Goal: Transaction & Acquisition: Purchase product/service

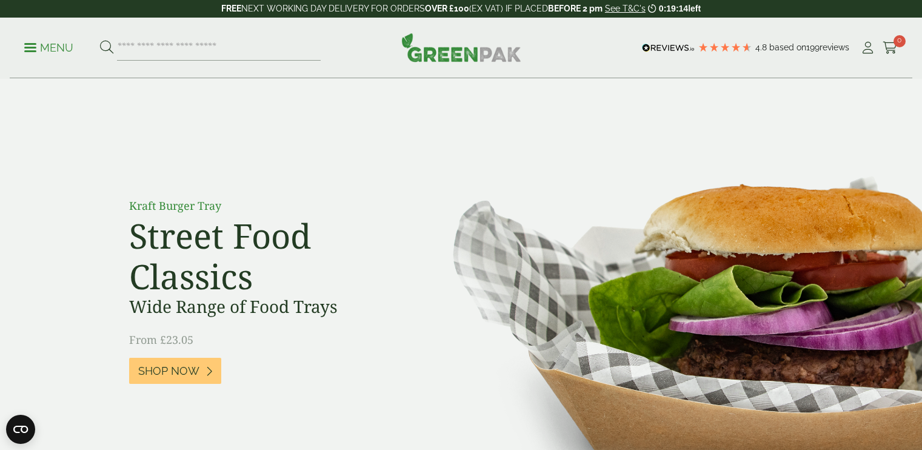
click at [864, 50] on icon at bounding box center [867, 48] width 15 height 12
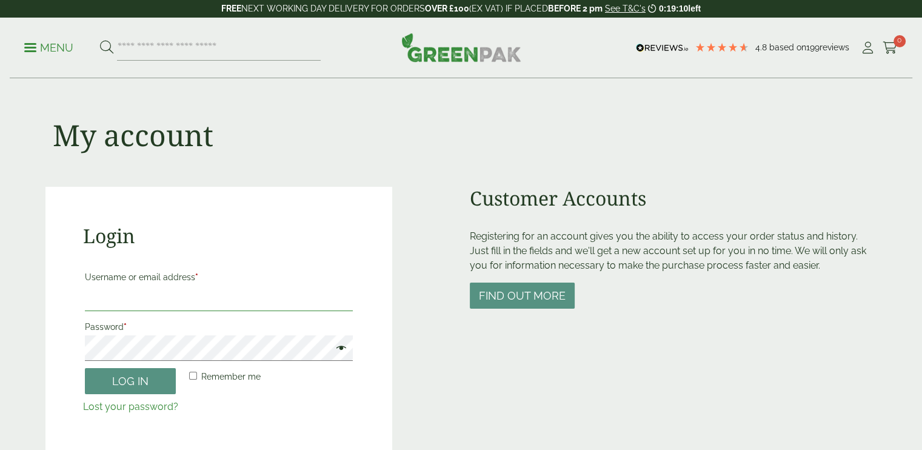
click at [198, 300] on input "Username or email address *" at bounding box center [219, 297] width 268 height 25
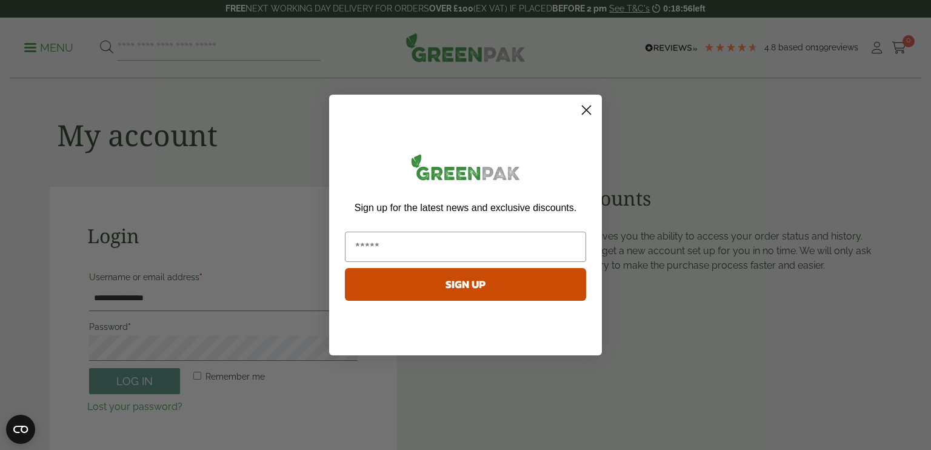
click at [589, 113] on icon "Close dialog" at bounding box center [586, 110] width 8 height 8
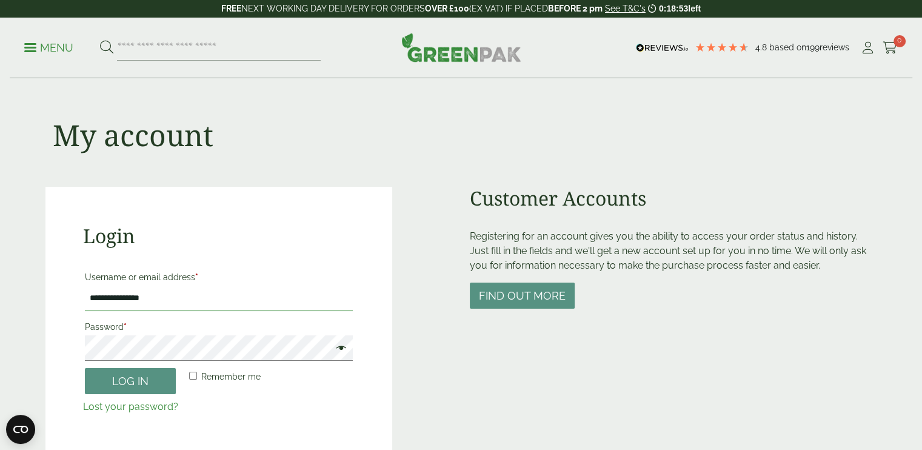
click at [164, 301] on input "**********" at bounding box center [219, 297] width 268 height 25
type input "**********"
click at [85, 368] on button "Log in" at bounding box center [130, 381] width 91 height 26
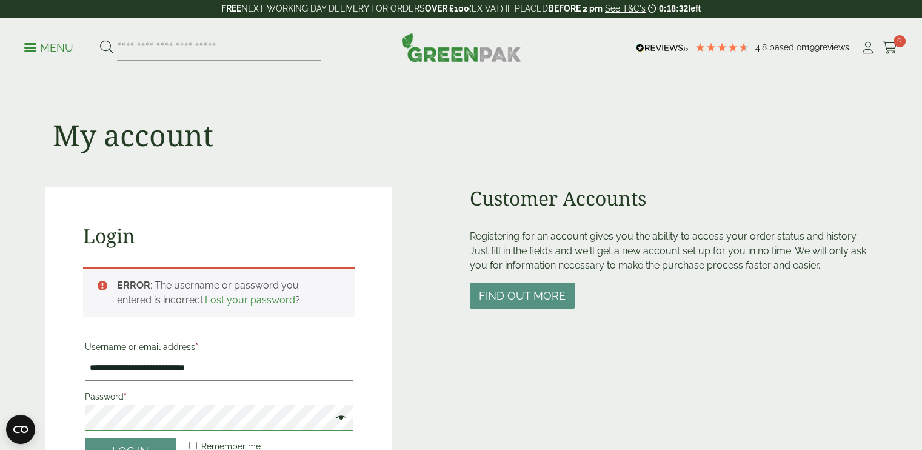
scroll to position [267, 0]
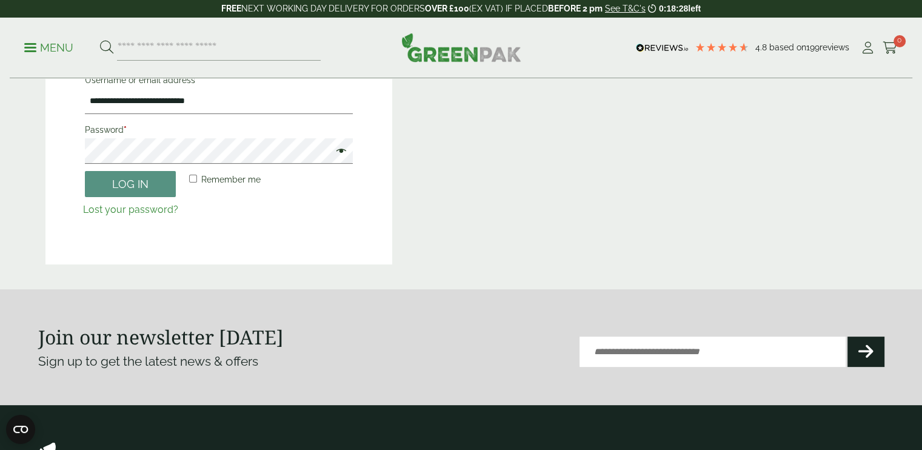
click at [344, 148] on span at bounding box center [338, 152] width 16 height 15
click at [127, 176] on button "Log in" at bounding box center [130, 184] width 91 height 26
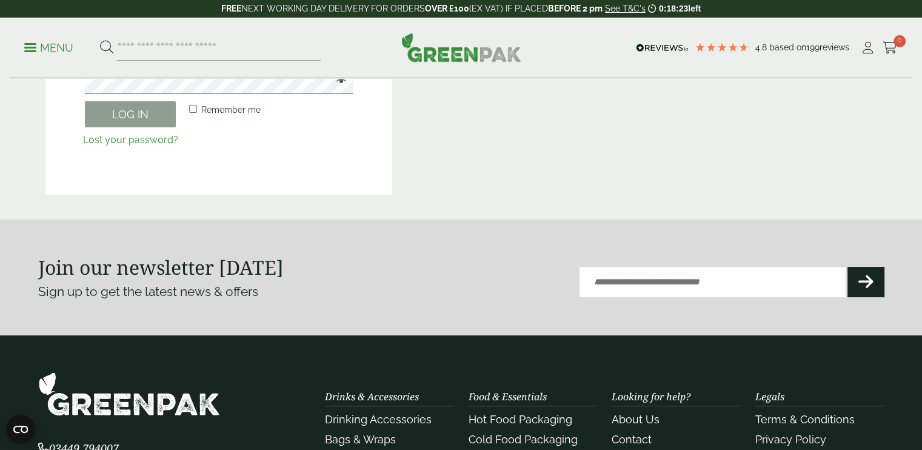
scroll to position [197, 0]
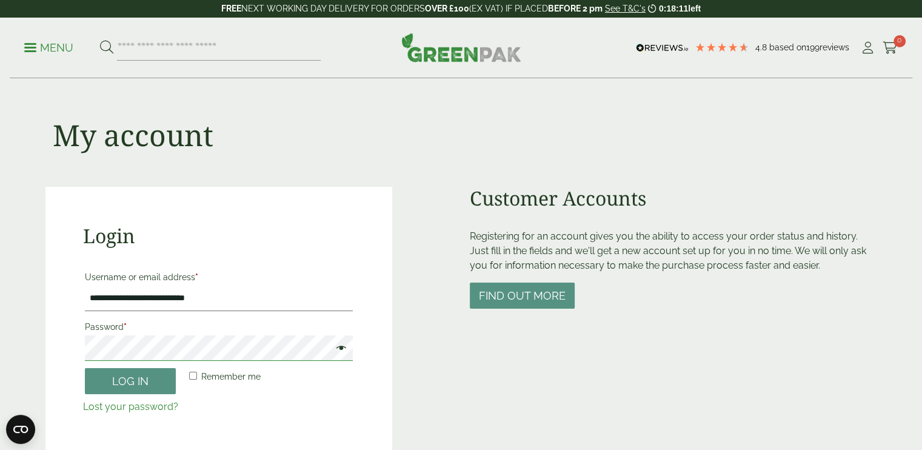
click at [85, 368] on button "Log in" at bounding box center [130, 381] width 91 height 26
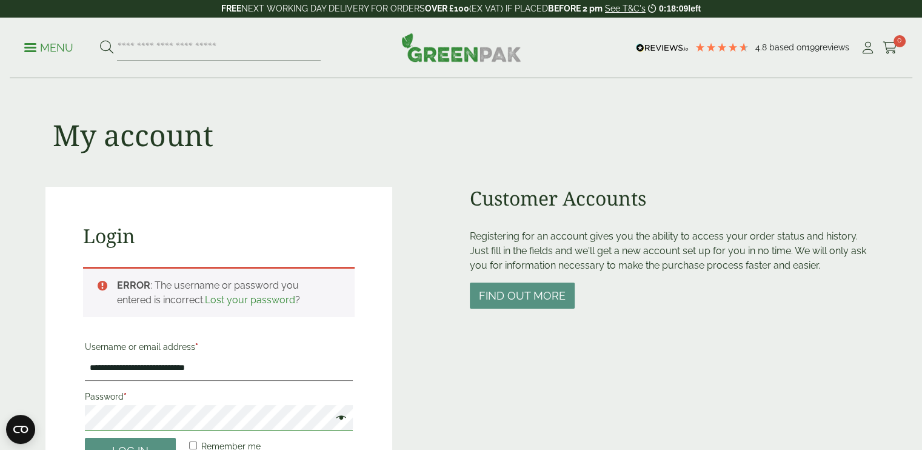
scroll to position [267, 0]
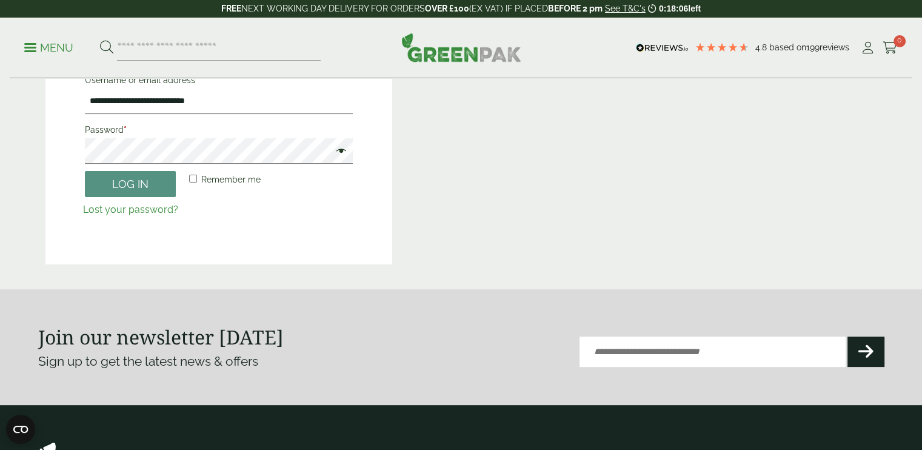
click at [339, 152] on span at bounding box center [338, 152] width 16 height 15
click at [85, 171] on button "Log in" at bounding box center [130, 184] width 91 height 26
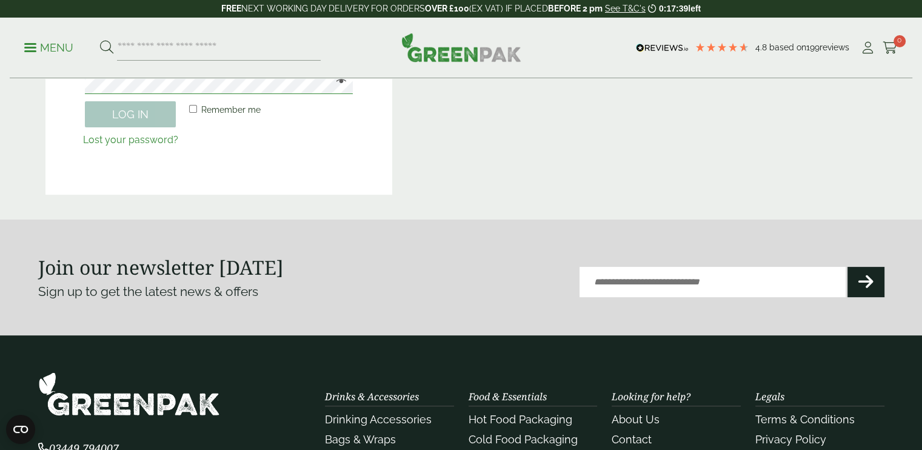
scroll to position [197, 0]
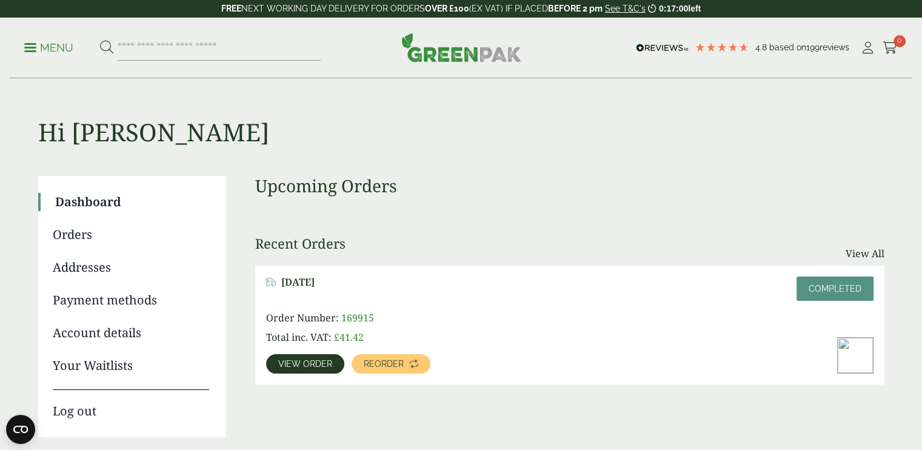
click at [103, 266] on link "Addresses" at bounding box center [131, 267] width 156 height 18
click at [54, 272] on link "Addresses" at bounding box center [131, 267] width 156 height 18
click at [82, 300] on link "Payment methods" at bounding box center [131, 300] width 156 height 18
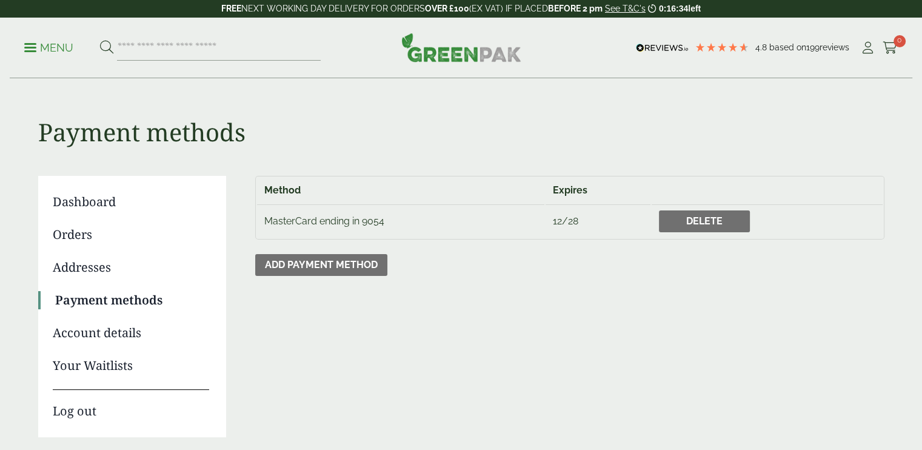
click at [85, 271] on link "Addresses" at bounding box center [131, 267] width 156 height 18
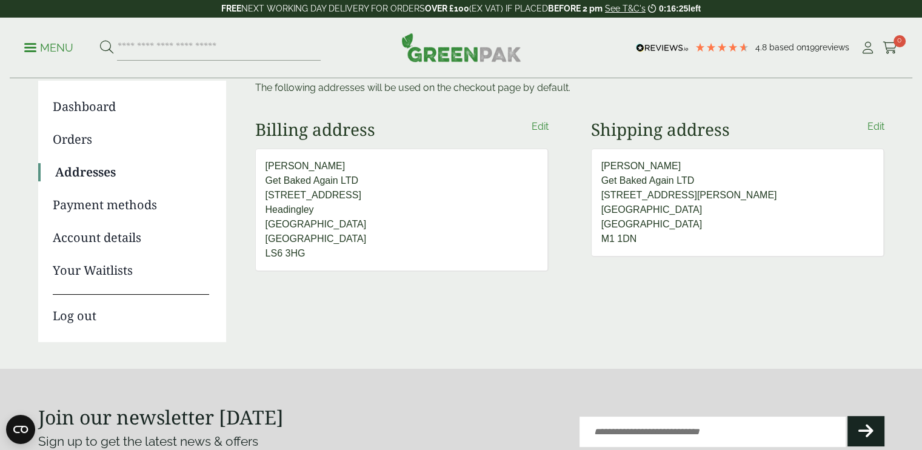
scroll to position [21, 0]
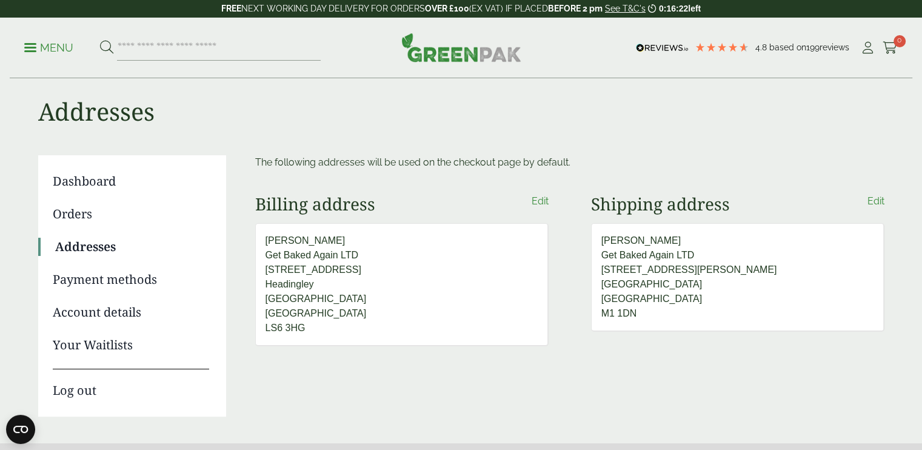
click at [86, 216] on link "Orders" at bounding box center [131, 214] width 156 height 18
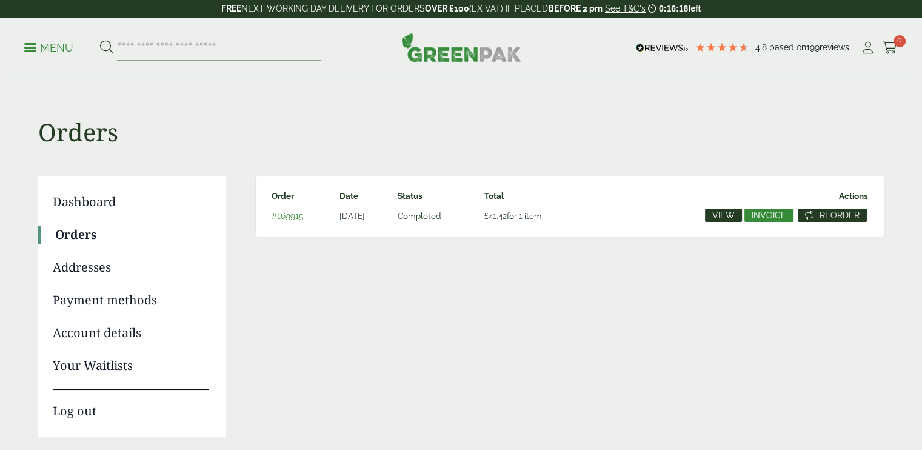
click at [840, 211] on span "Reorder" at bounding box center [839, 215] width 40 height 8
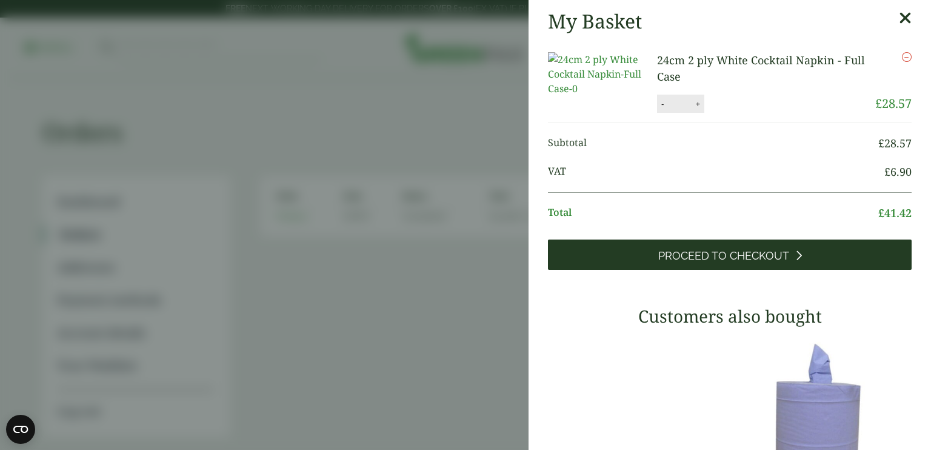
click at [682, 256] on link "Proceed to Checkout" at bounding box center [730, 254] width 364 height 30
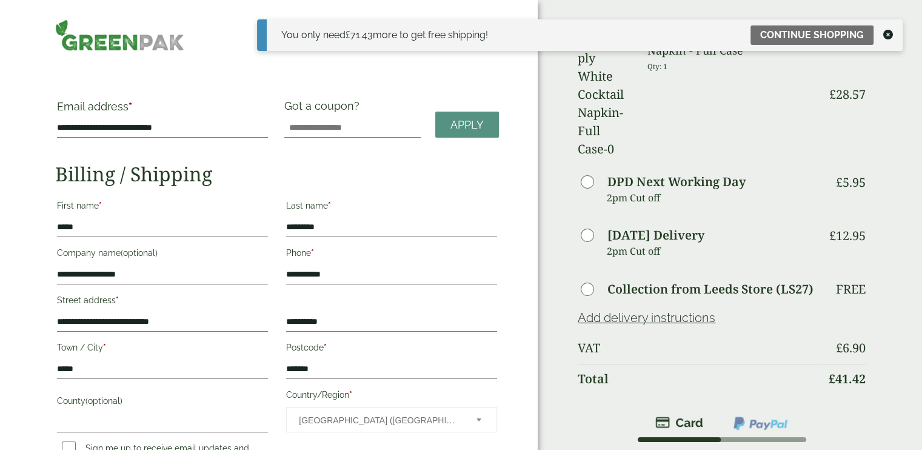
click at [886, 36] on icon at bounding box center [888, 35] width 10 height 10
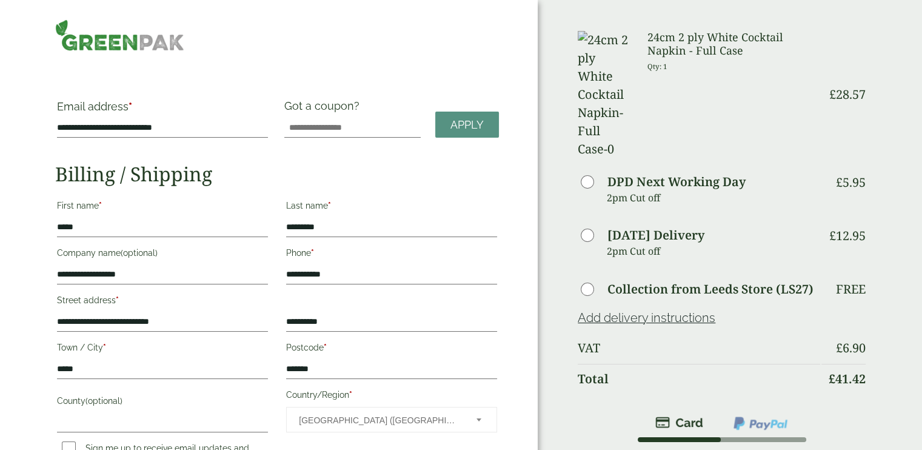
click at [627, 310] on link "Add delivery instructions" at bounding box center [646, 317] width 138 height 15
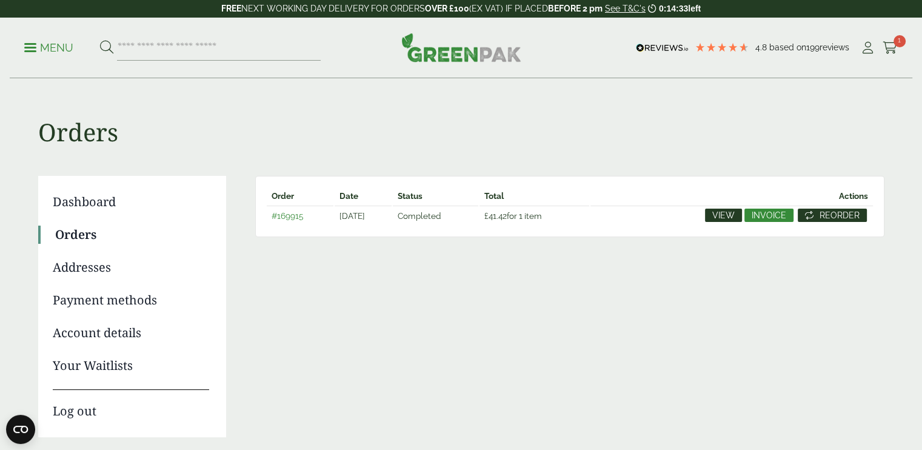
click at [839, 214] on span "Reorder" at bounding box center [839, 215] width 40 height 8
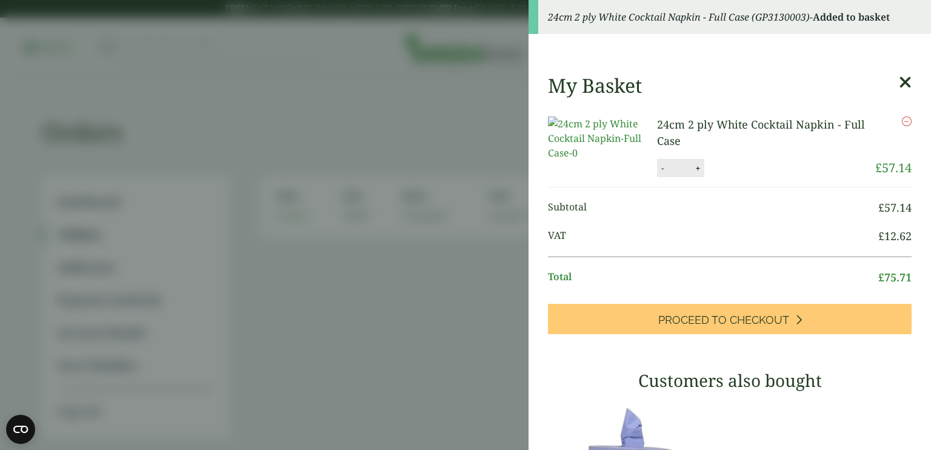
click at [699, 173] on button "+" at bounding box center [697, 168] width 12 height 10
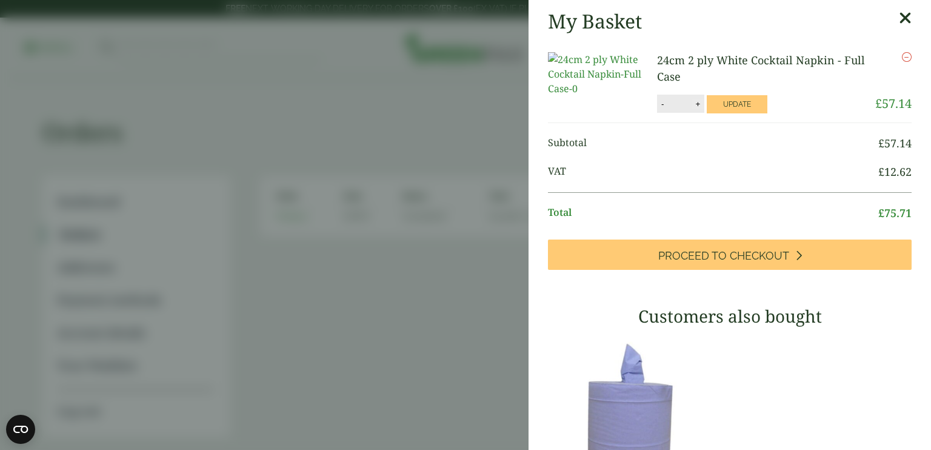
click at [698, 109] on button "+" at bounding box center [697, 104] width 12 height 10
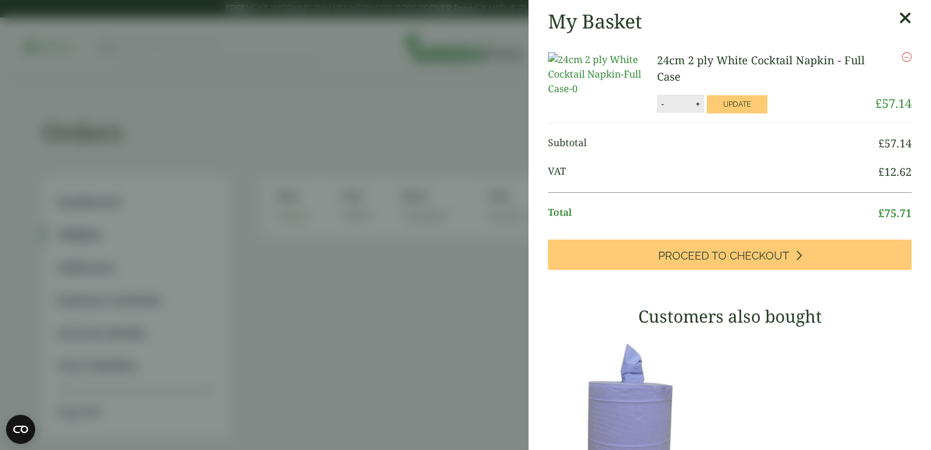
click at [698, 109] on button "+" at bounding box center [697, 104] width 12 height 10
type input "**"
click at [734, 113] on button "Update" at bounding box center [737, 104] width 61 height 18
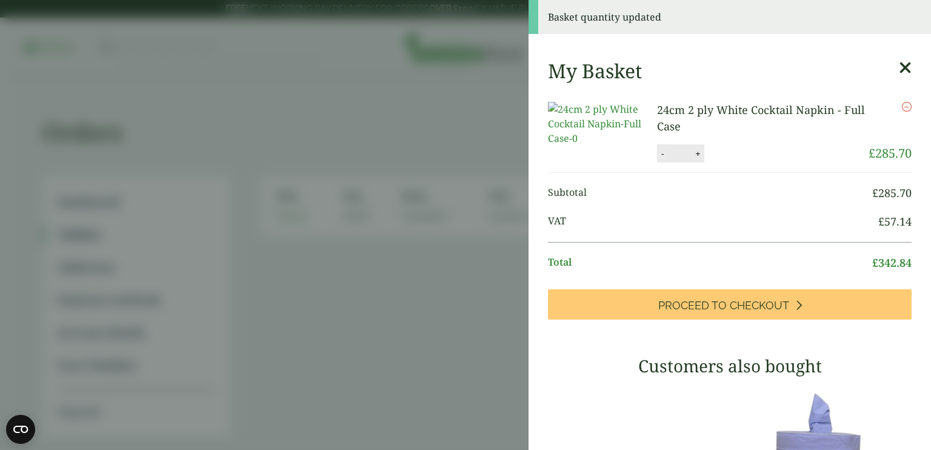
click at [662, 159] on button "-" at bounding box center [662, 153] width 10 height 10
click at [659, 159] on button "-" at bounding box center [662, 153] width 10 height 10
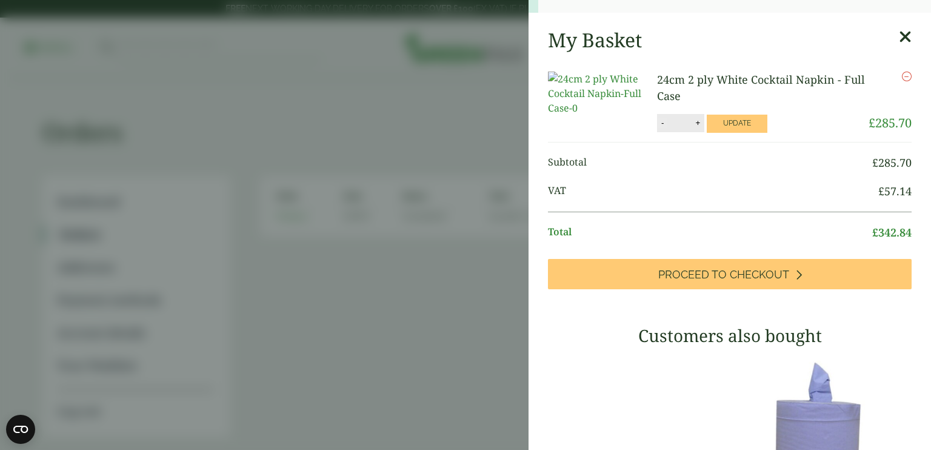
click at [659, 164] on div "My Basket 24cm 2 ply White Cocktail Napkin - Full Case 24cm 2 ply White Cocktai…" at bounding box center [729, 386] width 402 height 734
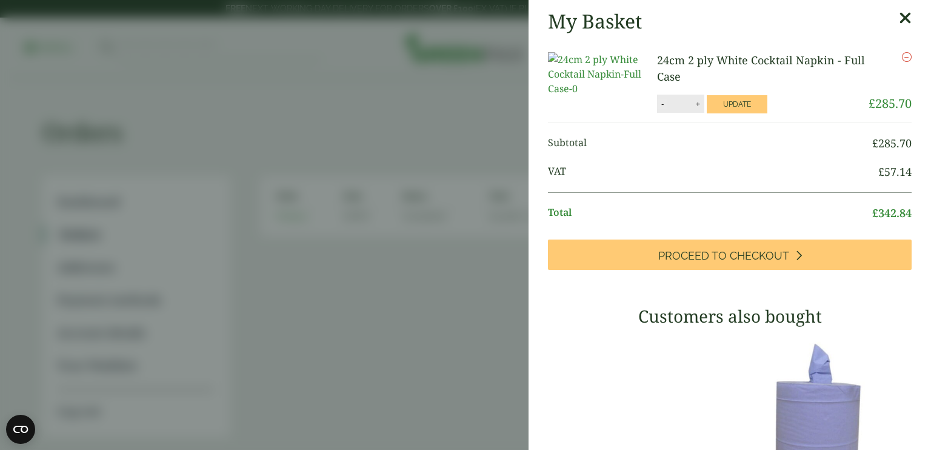
click at [660, 109] on button "-" at bounding box center [662, 104] width 10 height 10
type input "*"
click at [739, 108] on button "Update" at bounding box center [737, 104] width 61 height 18
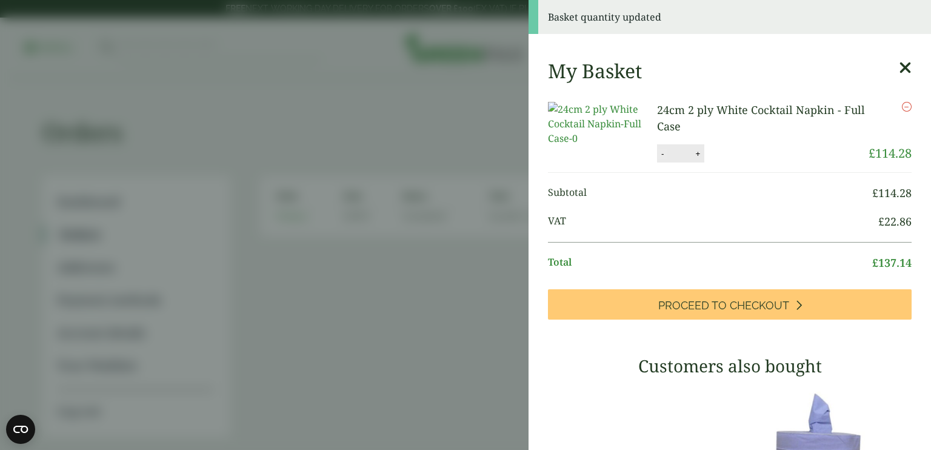
click at [661, 159] on button "-" at bounding box center [662, 153] width 10 height 10
type input "*"
click at [730, 161] on button "Update" at bounding box center [737, 154] width 61 height 18
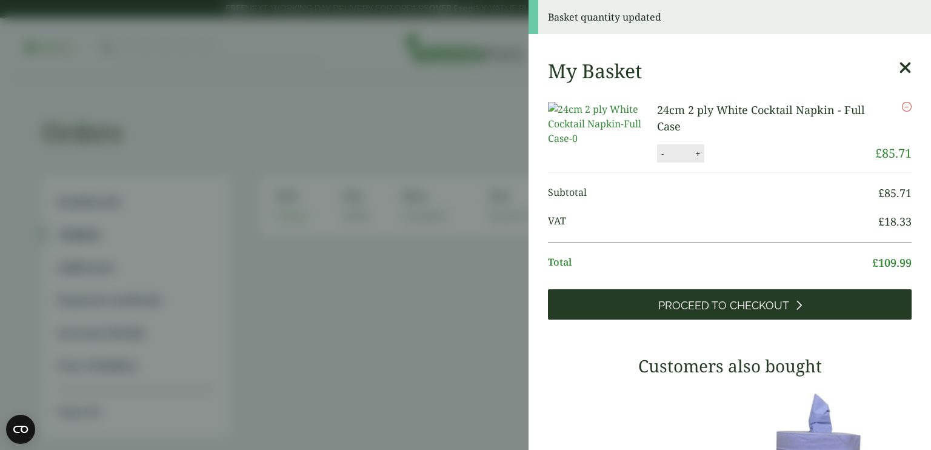
click at [721, 312] on span "Proceed to Checkout" at bounding box center [723, 305] width 131 height 13
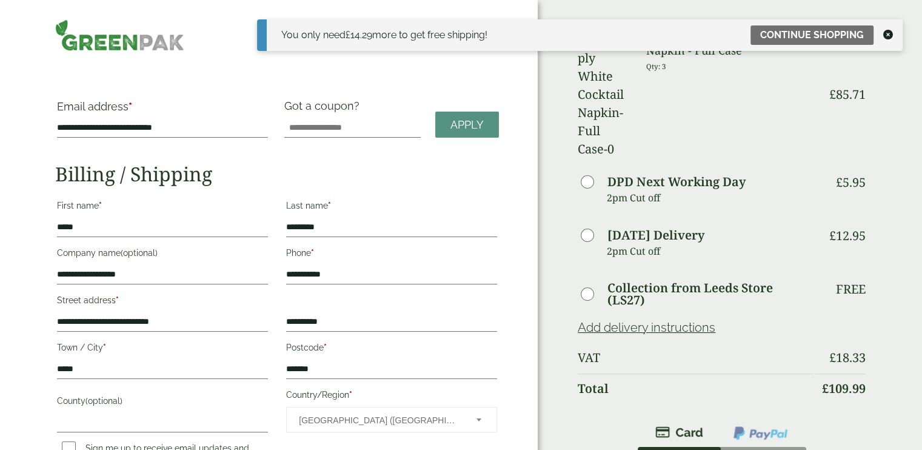
click at [890, 35] on icon at bounding box center [888, 35] width 10 height 10
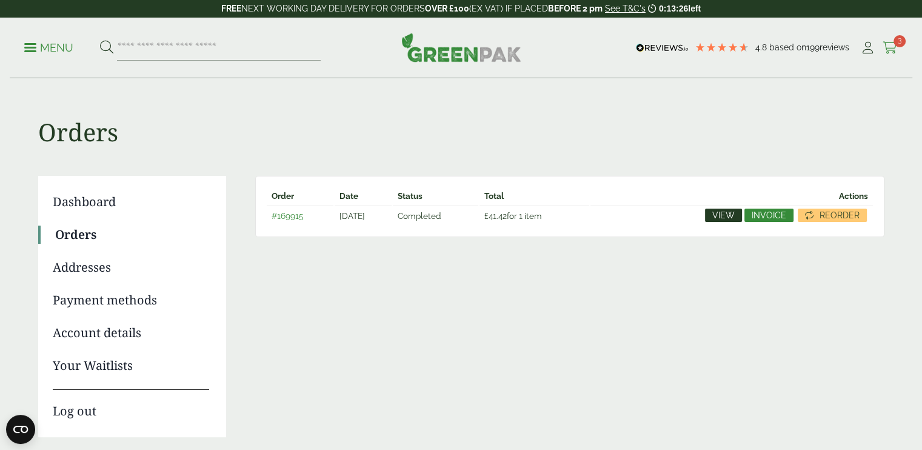
click at [894, 48] on icon at bounding box center [889, 48] width 15 height 12
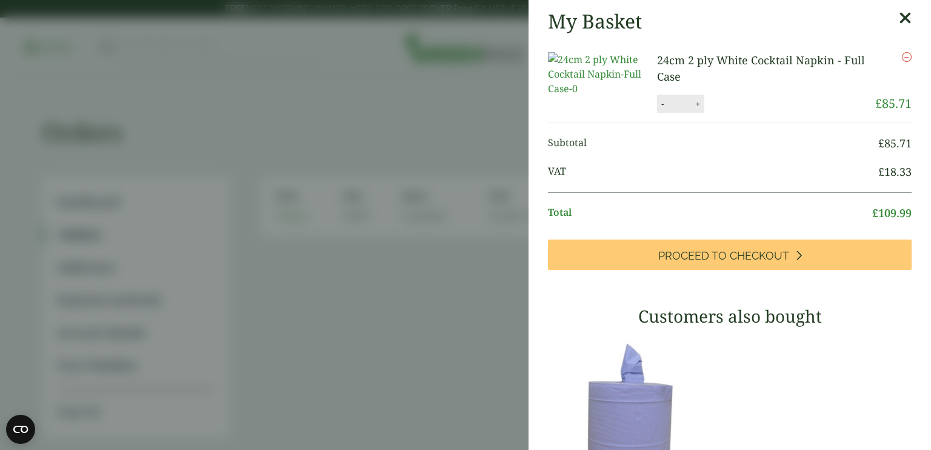
click at [700, 109] on button "+" at bounding box center [697, 104] width 12 height 10
type input "*"
click at [738, 113] on button "Update" at bounding box center [737, 104] width 61 height 18
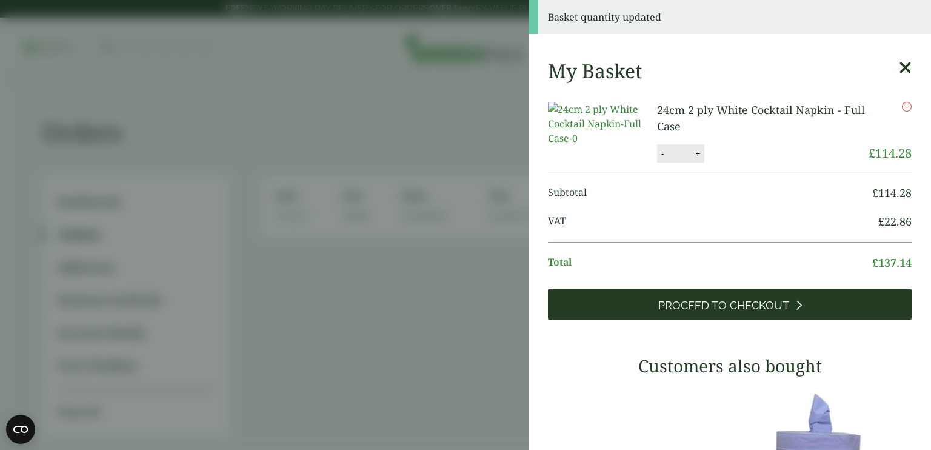
click at [720, 312] on span "Proceed to Checkout" at bounding box center [723, 305] width 131 height 13
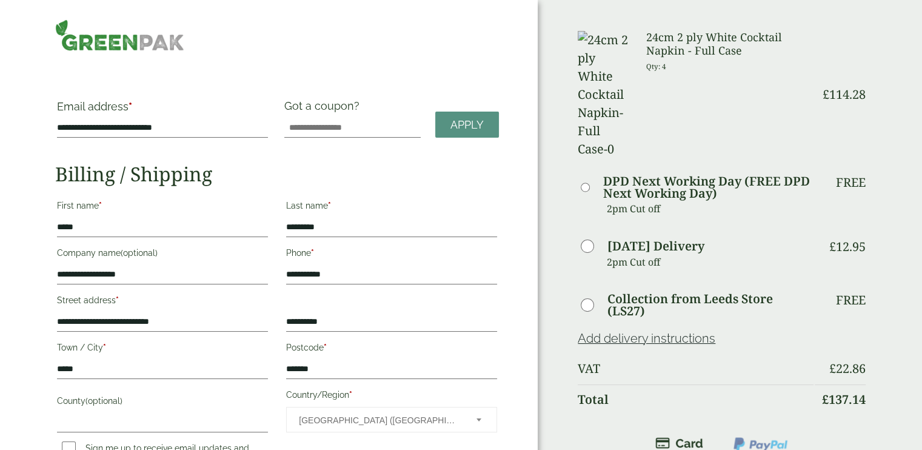
click at [720, 384] on th "Total" at bounding box center [695, 399] width 236 height 30
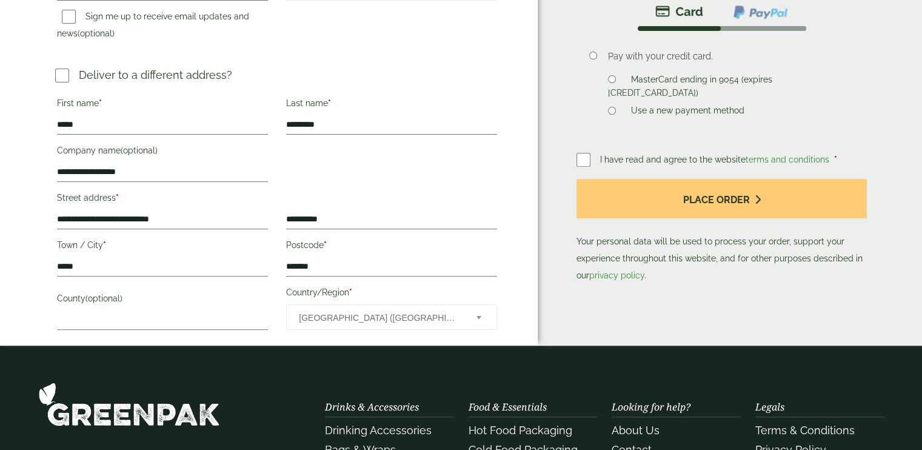
scroll to position [462, 0]
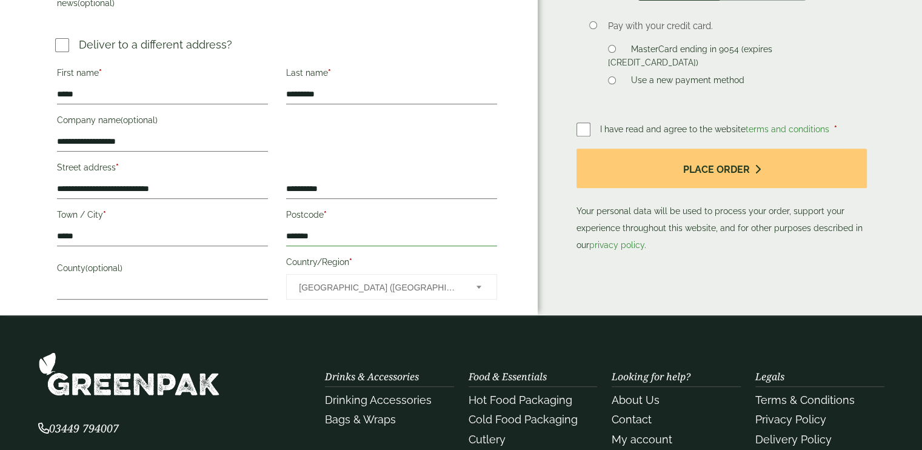
click at [334, 239] on input "*******" at bounding box center [391, 236] width 211 height 19
type input "*"
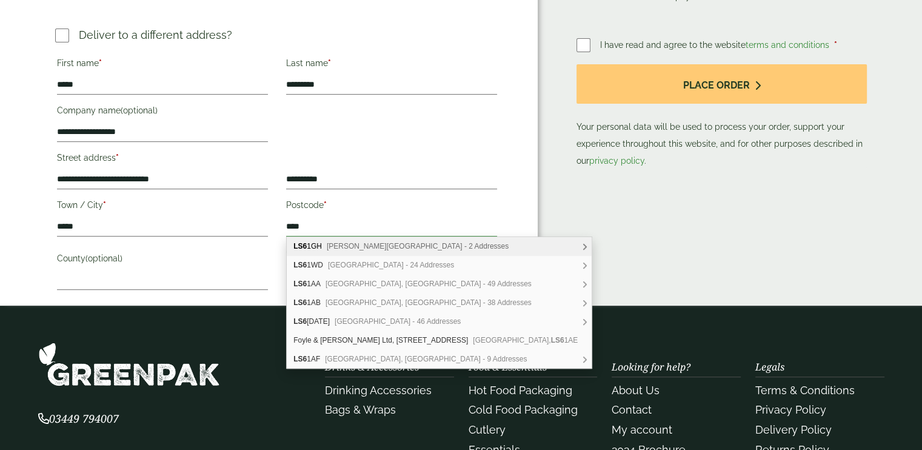
scroll to position [490, 0]
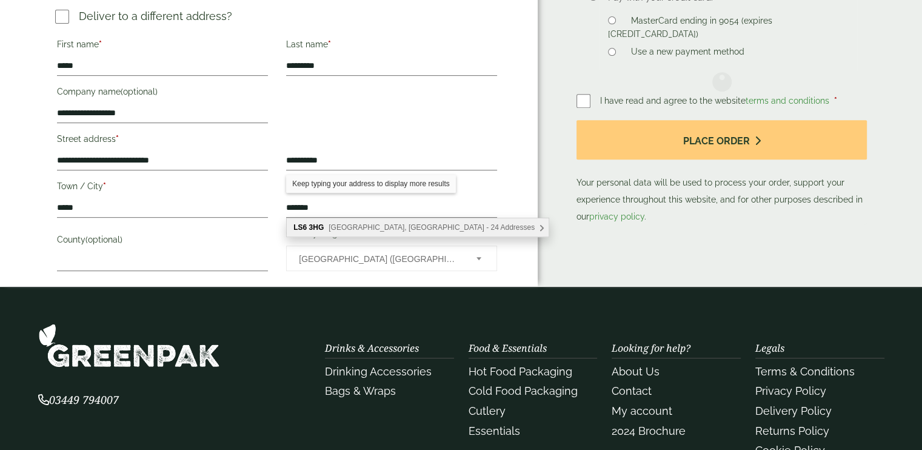
click at [457, 228] on div "LS6 3HG North Lane, Leeds - 24 Addresses" at bounding box center [418, 227] width 262 height 18
type input "*******"
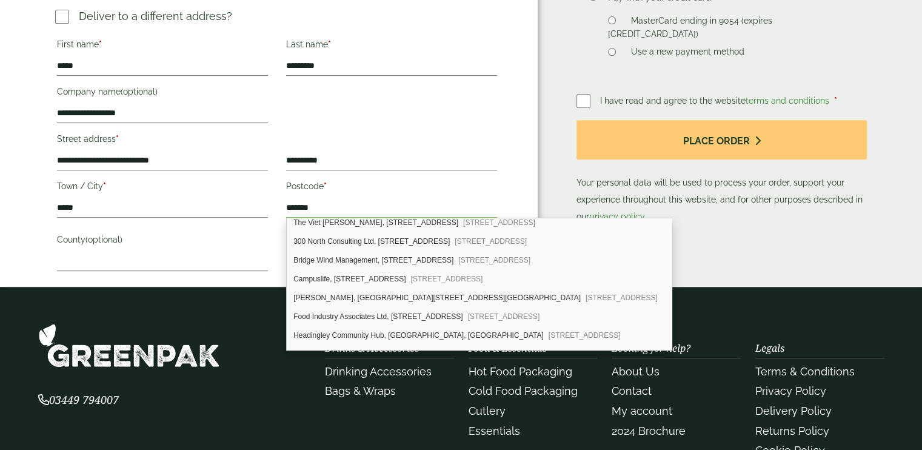
scroll to position [93, 0]
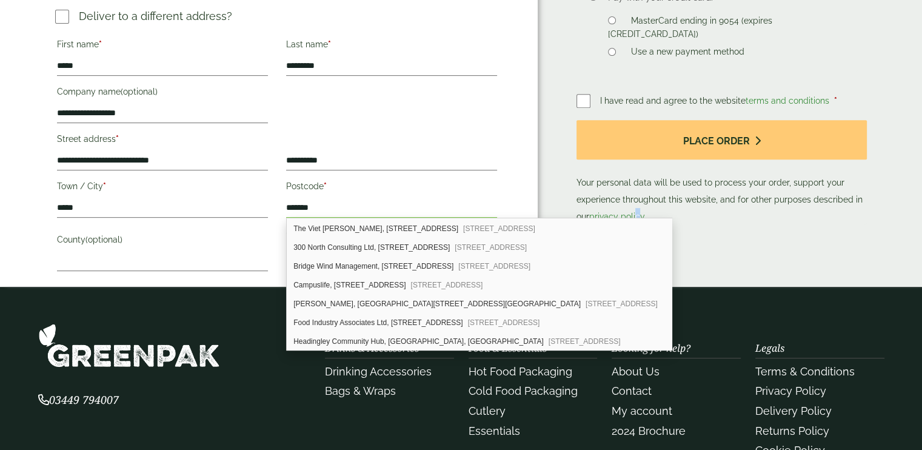
drag, startPoint x: 637, startPoint y: 271, endPoint x: 638, endPoint y: 251, distance: 20.0
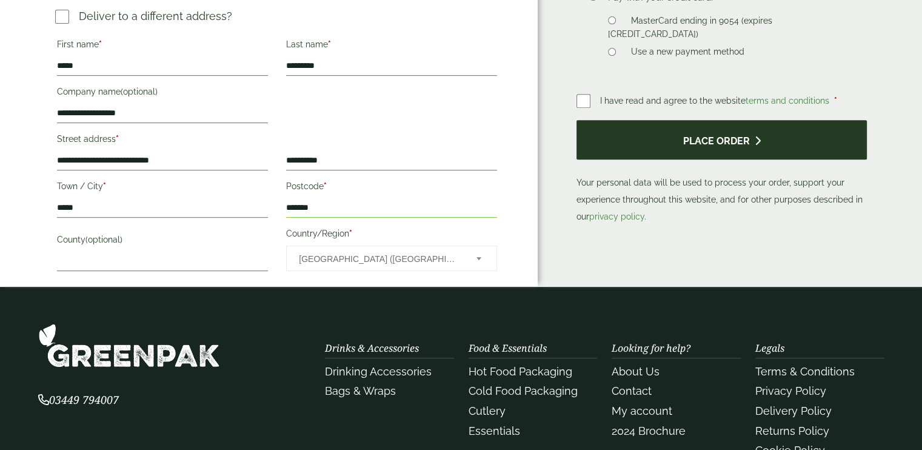
click at [725, 120] on button "Place order" at bounding box center [721, 139] width 290 height 39
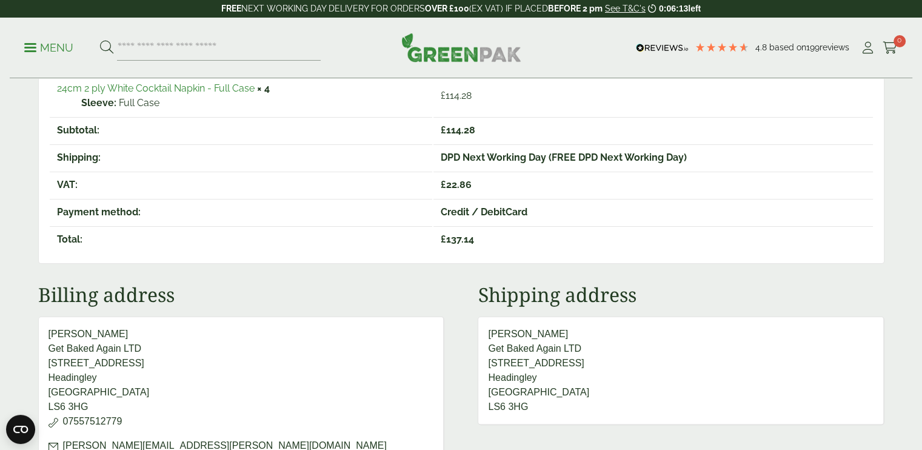
scroll to position [274, 0]
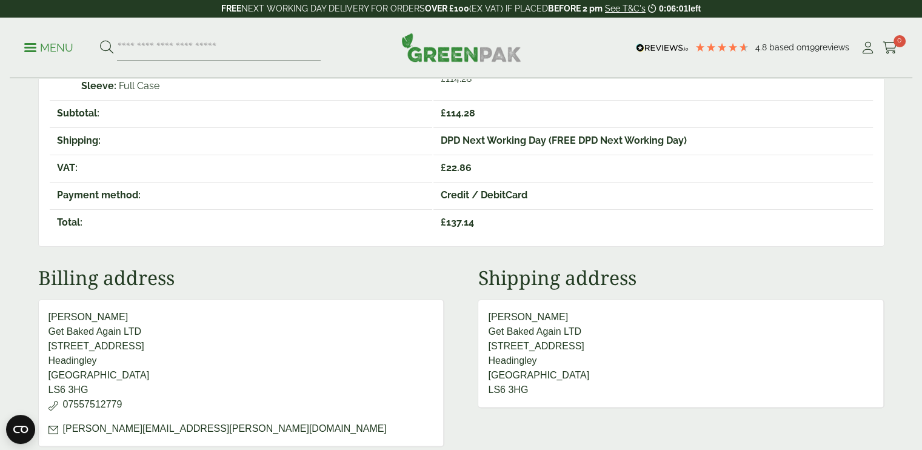
click at [35, 45] on p "Menu" at bounding box center [48, 48] width 49 height 15
click at [36, 47] on span at bounding box center [30, 48] width 12 height 2
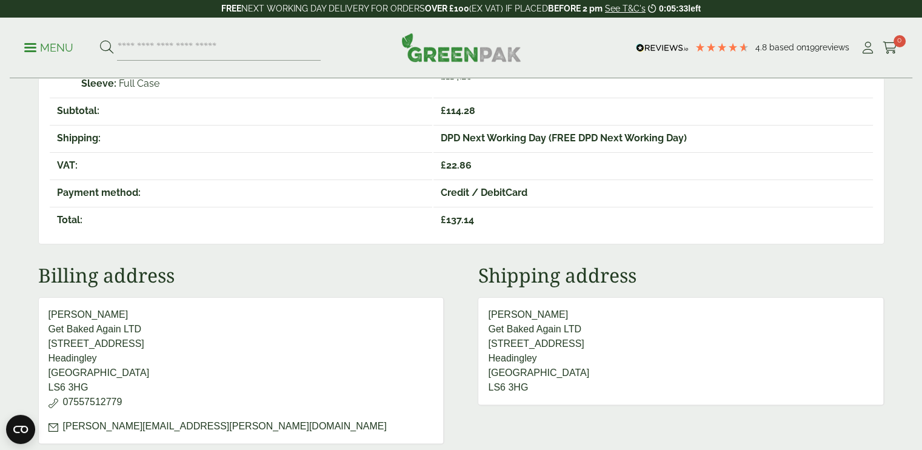
scroll to position [0, 0]
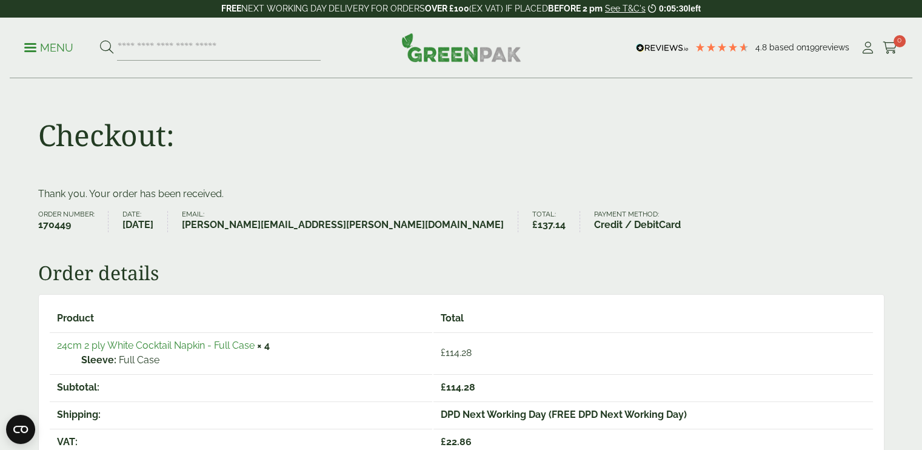
click at [32, 48] on span at bounding box center [30, 48] width 12 height 2
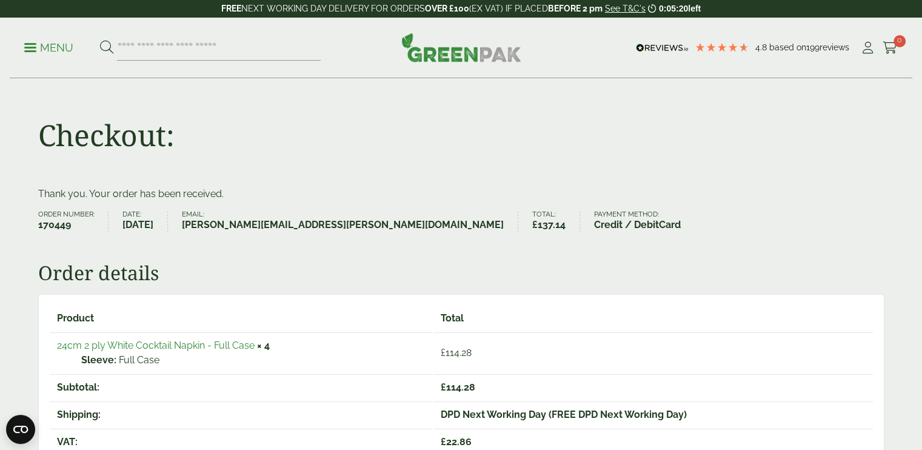
click at [32, 48] on span at bounding box center [30, 48] width 12 height 2
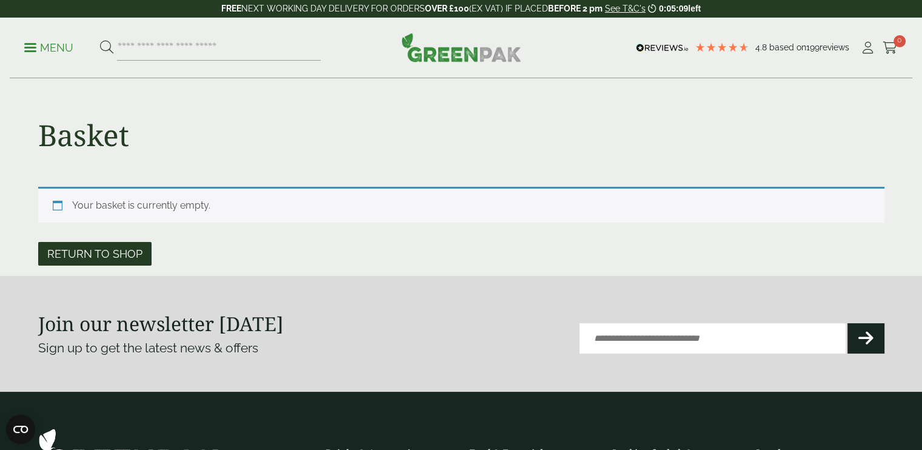
drag, startPoint x: 78, startPoint y: 244, endPoint x: 64, endPoint y: 258, distance: 20.6
click at [64, 258] on link "Return to shop" at bounding box center [94, 254] width 113 height 24
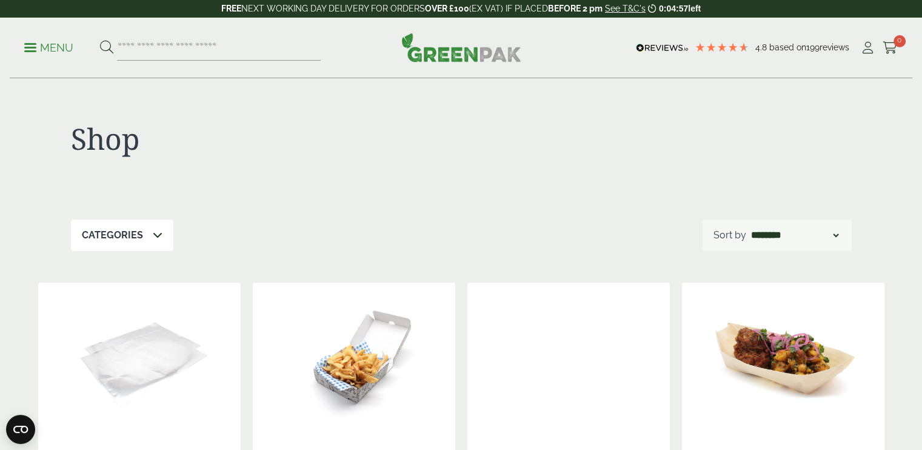
drag, startPoint x: 32, startPoint y: 45, endPoint x: 39, endPoint y: 39, distance: 9.0
click at [39, 39] on ul "Menu" at bounding box center [172, 47] width 296 height 25
click at [32, 48] on span at bounding box center [30, 48] width 12 height 2
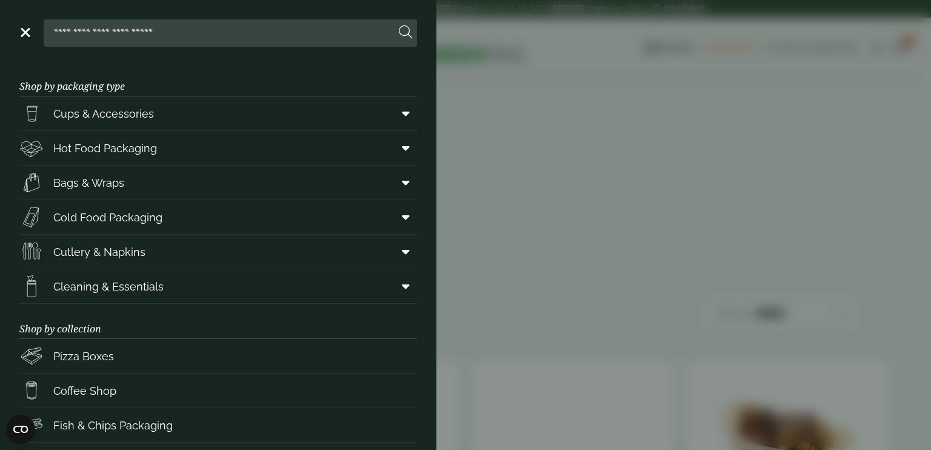
click at [32, 48] on header "Close" at bounding box center [218, 30] width 436 height 61
click at [24, 31] on link "Menu" at bounding box center [24, 31] width 12 height 12
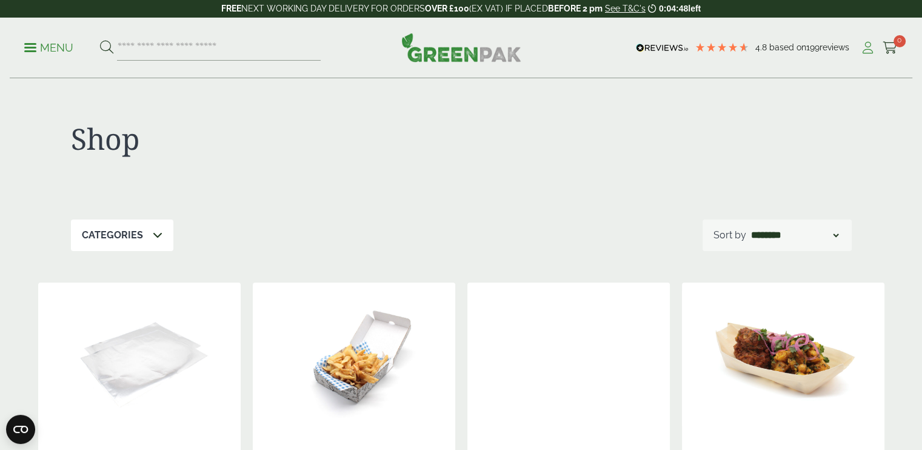
click at [870, 53] on icon at bounding box center [867, 48] width 15 height 12
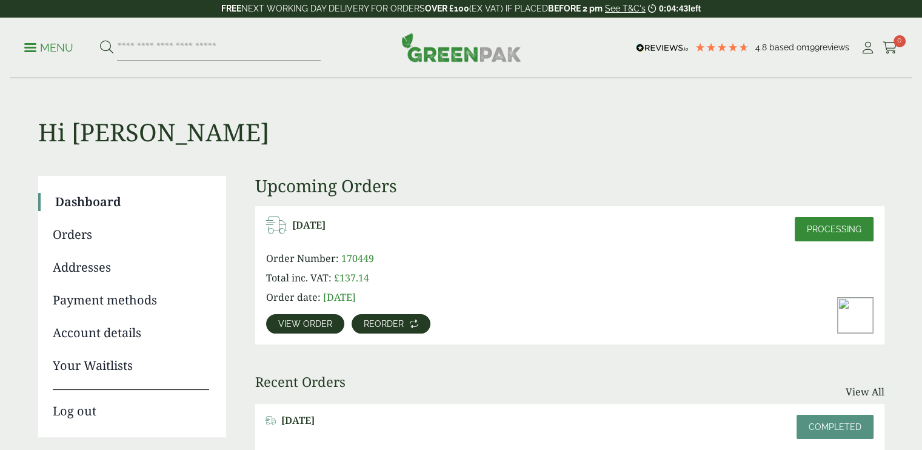
click at [392, 328] on link "Reorder" at bounding box center [390, 323] width 79 height 19
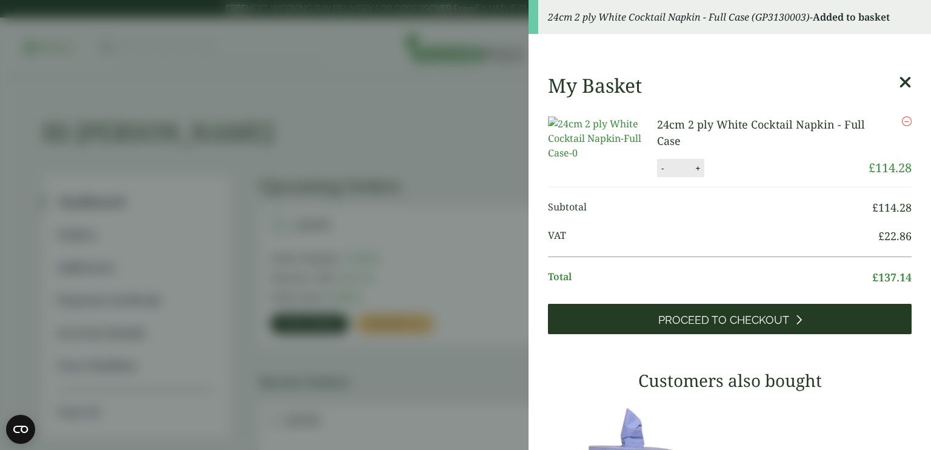
click at [619, 327] on link "Proceed to Checkout" at bounding box center [730, 319] width 364 height 30
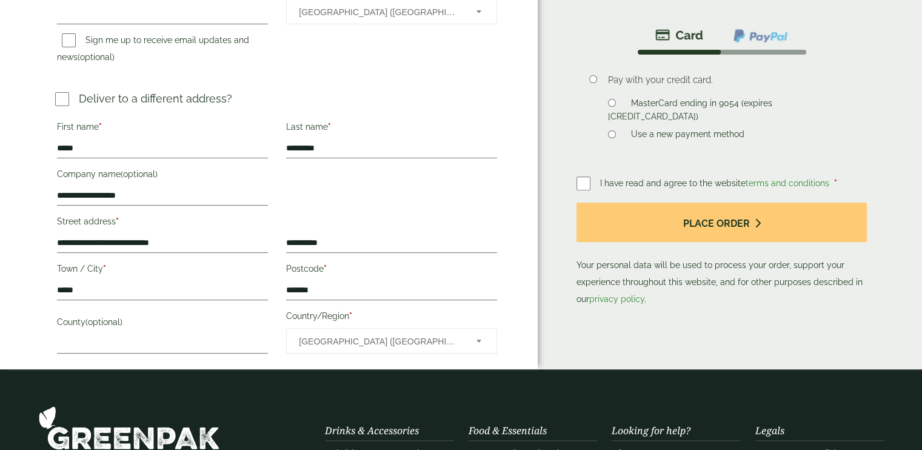
scroll to position [433, 0]
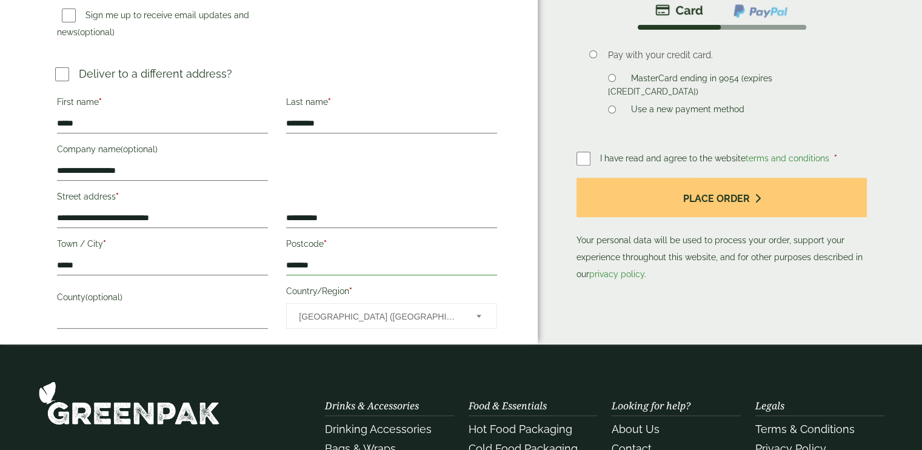
click at [338, 268] on input "*******" at bounding box center [391, 265] width 211 height 19
type input "*"
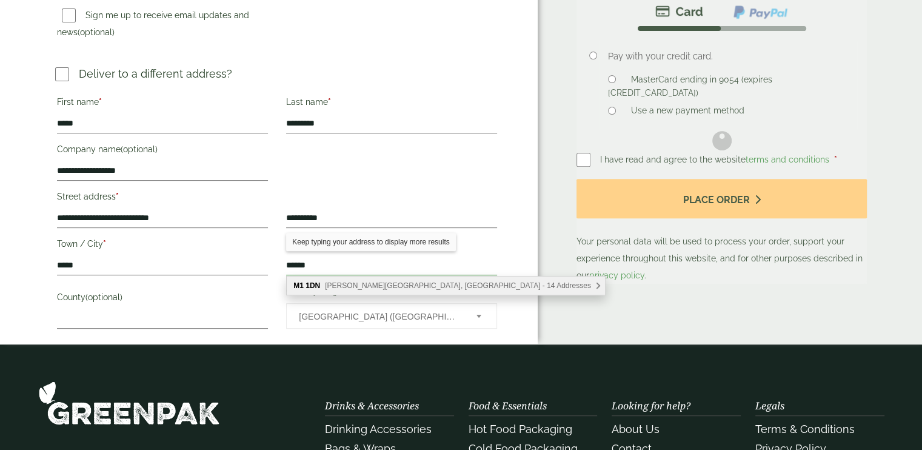
type input "******"
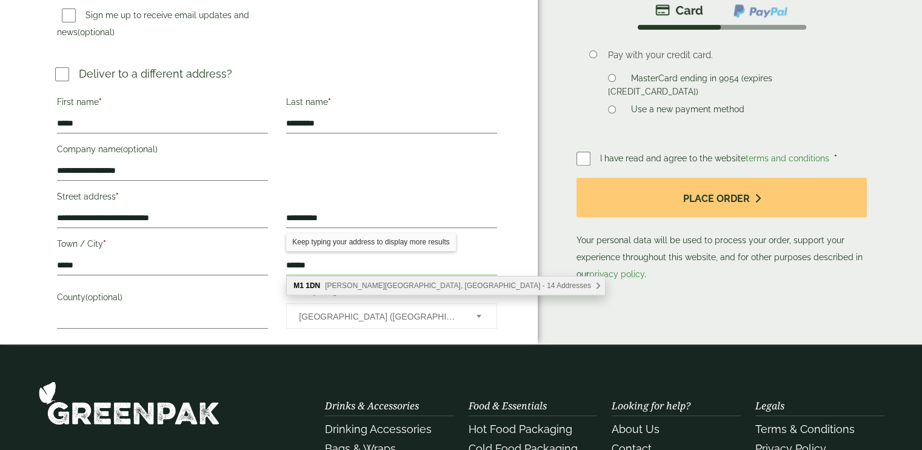
click at [395, 285] on span "[PERSON_NAME][GEOGRAPHIC_DATA], [GEOGRAPHIC_DATA] - 14 Addresses" at bounding box center [458, 285] width 266 height 8
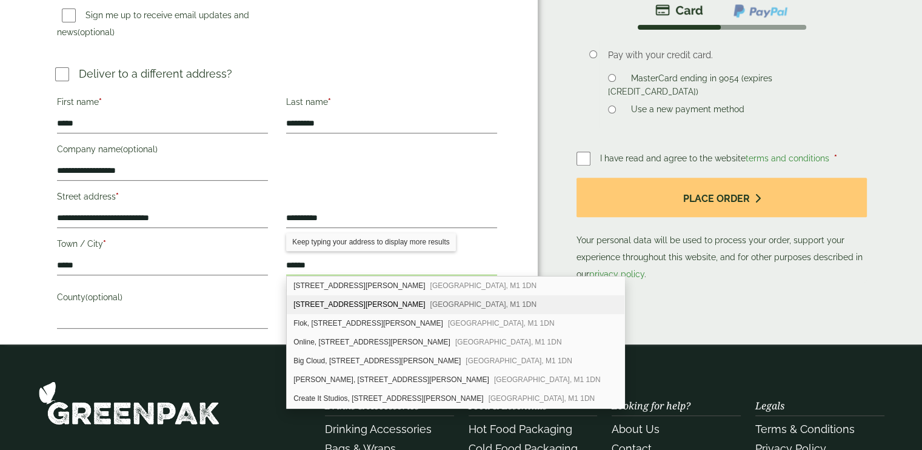
click at [430, 303] on span "[GEOGRAPHIC_DATA], M1 1DN" at bounding box center [483, 304] width 107 height 8
type input "**********"
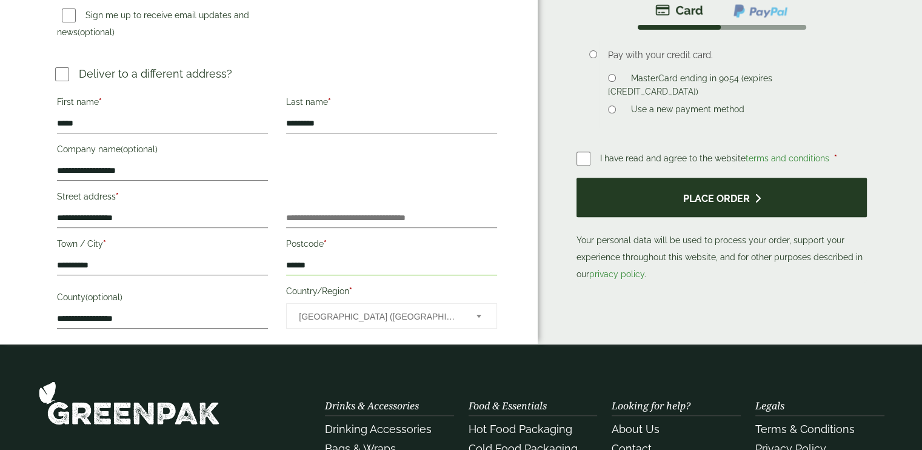
click at [637, 178] on button "Place order" at bounding box center [721, 197] width 290 height 39
